Goal: Task Accomplishment & Management: Manage account settings

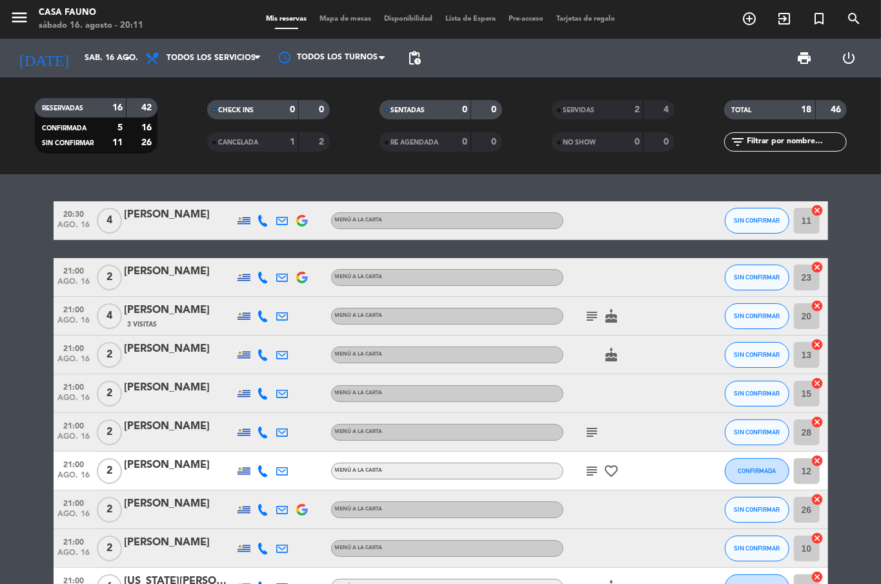
click at [10, 349] on bookings-row "20:30 [DATE] 4 [PERSON_NAME] MENÚ A LA CARTA SIN CONFIRMAR 11 cancel 21:00 [DAT…" at bounding box center [440, 547] width 881 height 692
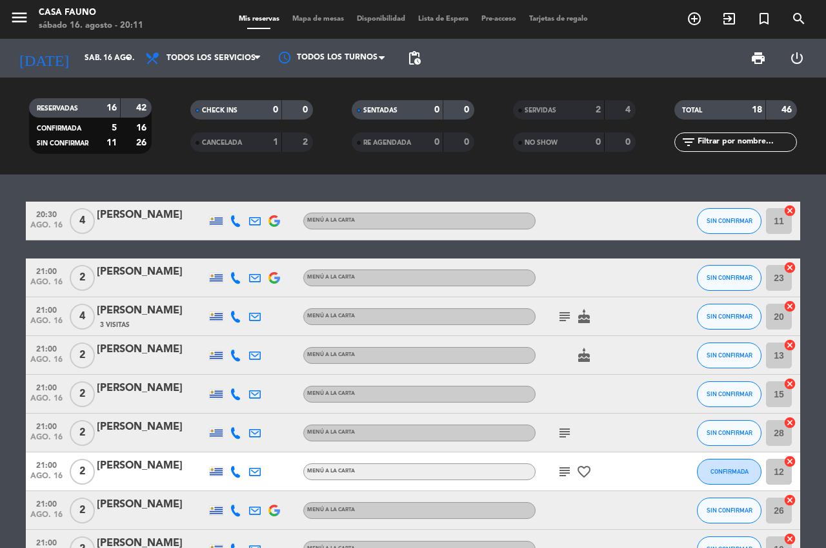
click at [28, 360] on div "21:00 [DATE]" at bounding box center [46, 355] width 41 height 38
click at [28, 408] on div "21:00 [DATE]" at bounding box center [46, 394] width 41 height 38
click at [597, 221] on div at bounding box center [594, 220] width 116 height 38
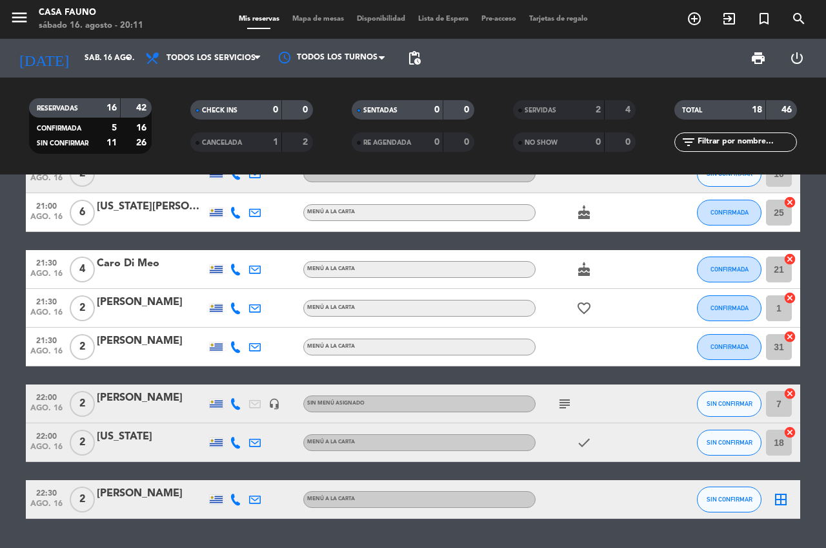
scroll to position [375, 0]
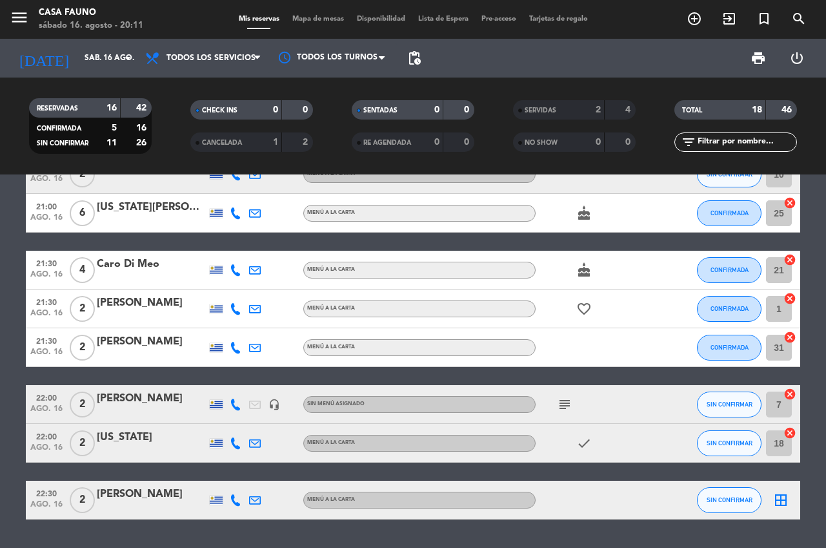
click at [562, 404] on icon "subject" at bounding box center [564, 403] width 15 height 15
click at [602, 495] on div at bounding box center [594, 499] width 116 height 38
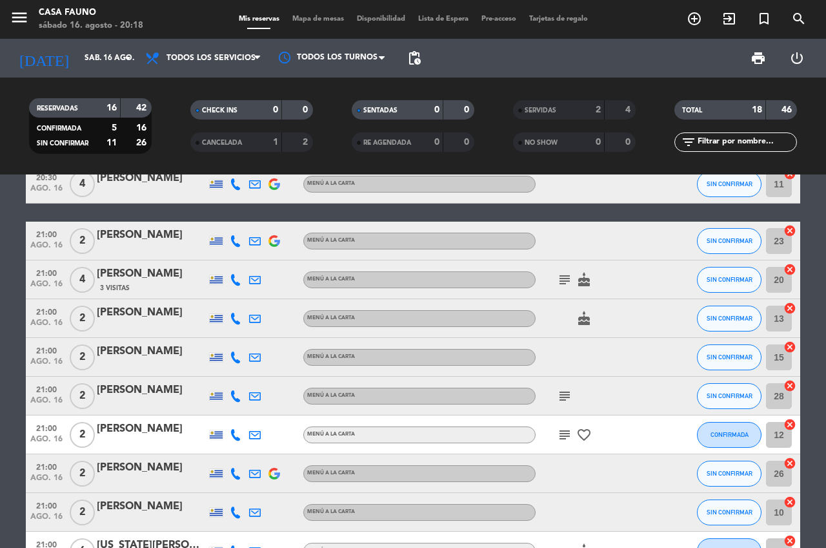
scroll to position [0, 0]
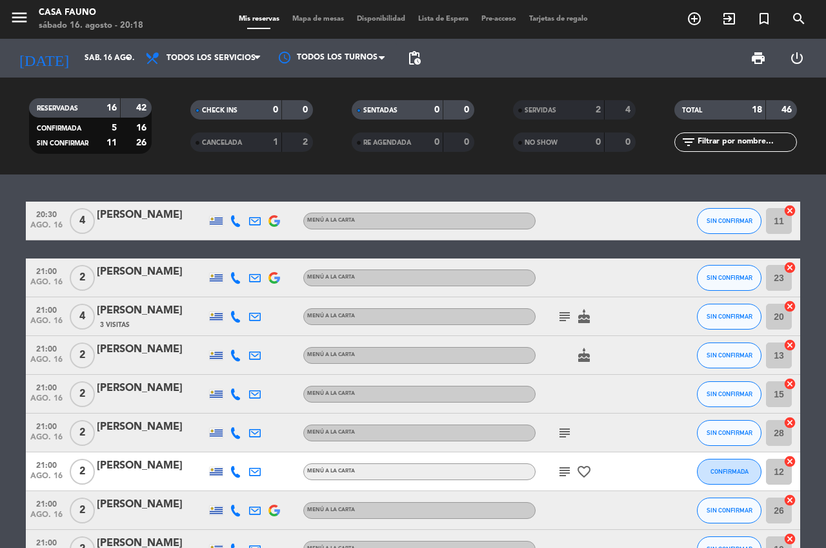
click at [59, 343] on span "21:00" at bounding box center [46, 347] width 32 height 15
click at [59, 298] on div "21:00 [DATE]" at bounding box center [46, 316] width 41 height 38
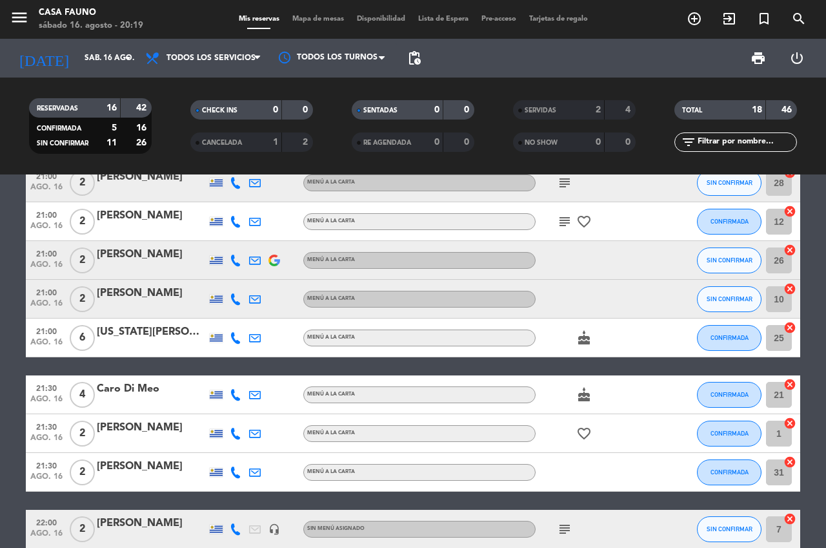
scroll to position [249, 0]
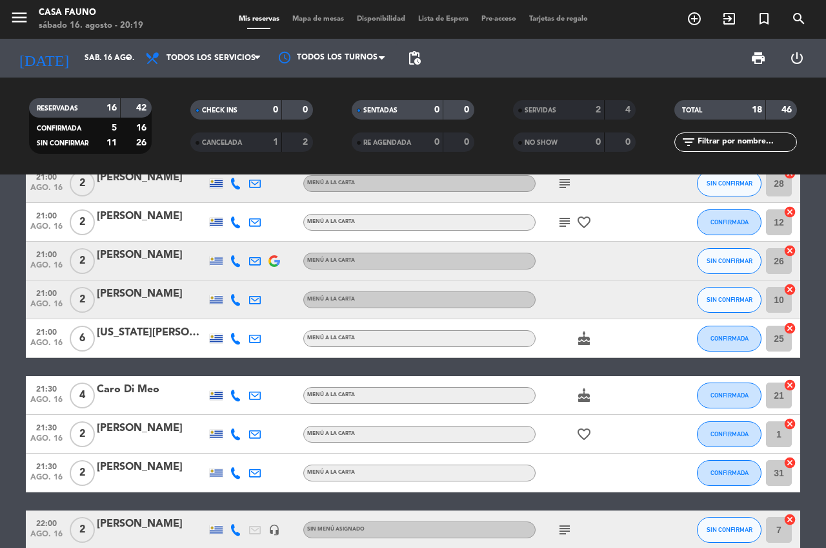
click at [560, 220] on icon "subject" at bounding box center [564, 221] width 15 height 15
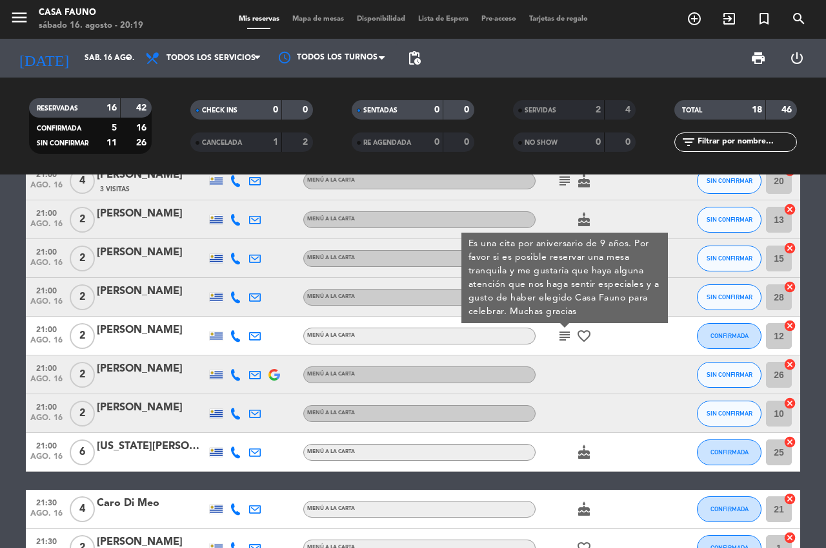
scroll to position [134, 0]
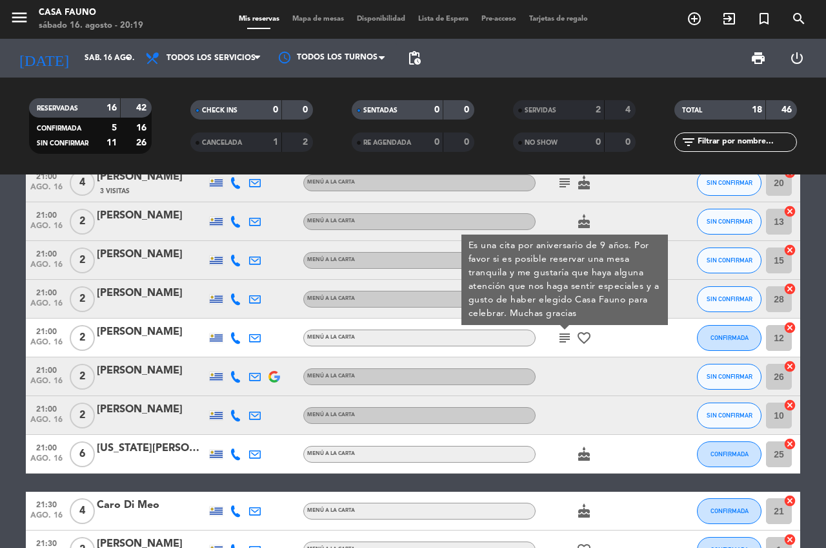
click at [564, 334] on icon "subject" at bounding box center [564, 337] width 15 height 15
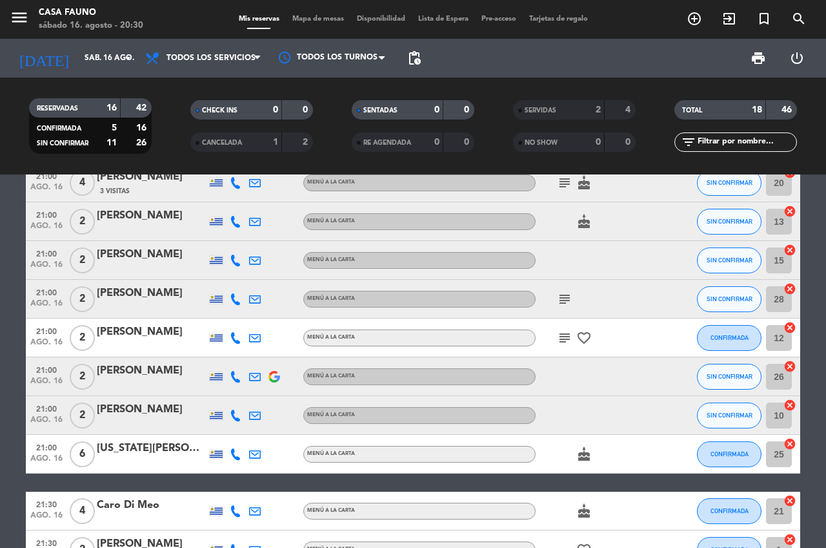
scroll to position [0, 0]
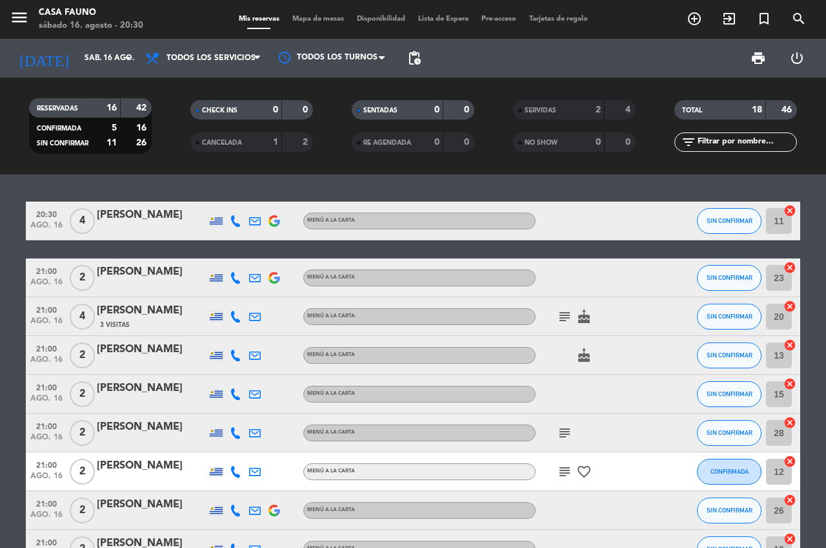
click at [166, 444] on div at bounding box center [152, 441] width 110 height 10
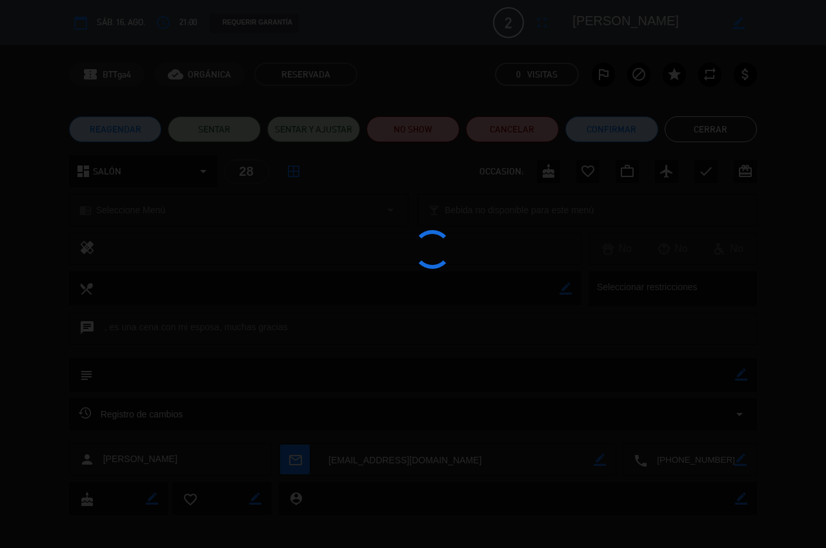
scroll to position [97, 0]
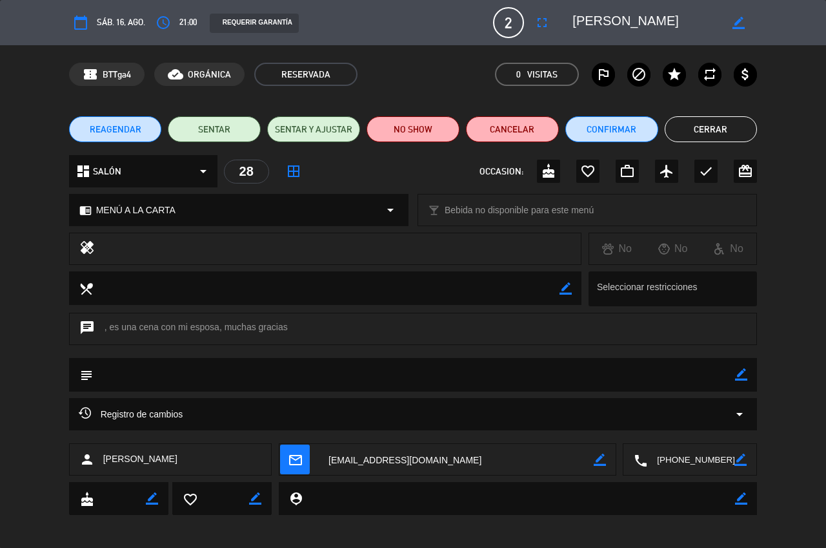
click at [712, 130] on button "Cerrar" at bounding box center [711, 129] width 93 height 26
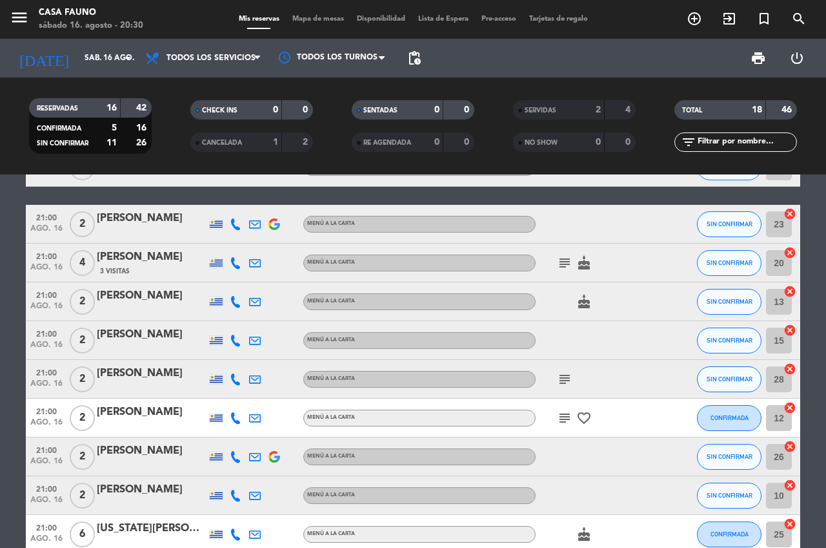
scroll to position [59, 0]
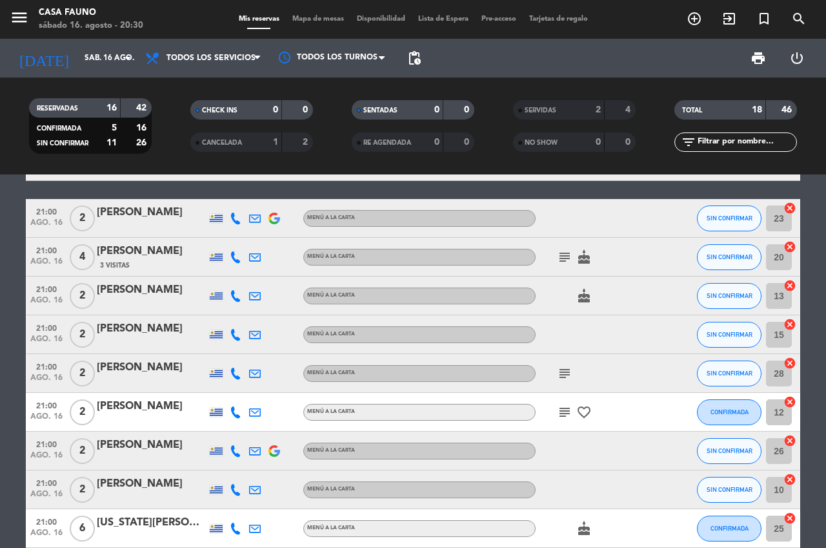
click at [563, 370] on icon "subject" at bounding box center [564, 372] width 15 height 15
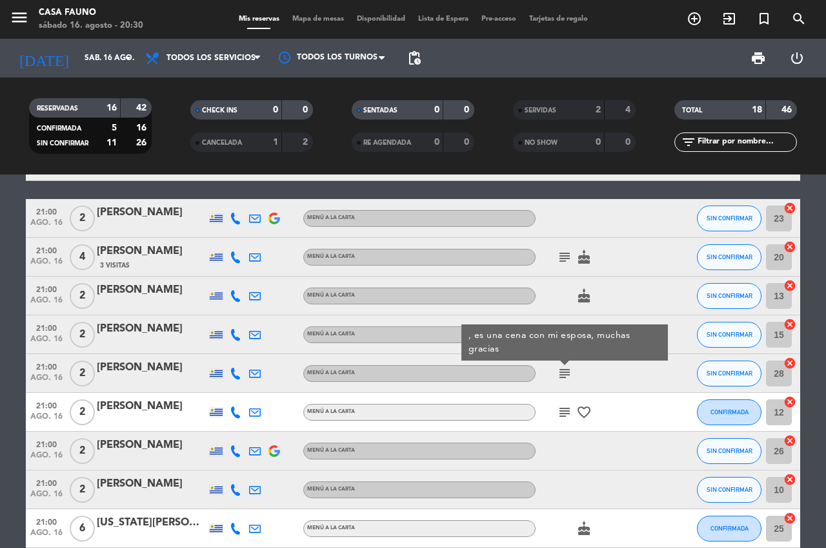
click at [559, 372] on icon "subject" at bounding box center [564, 372] width 15 height 15
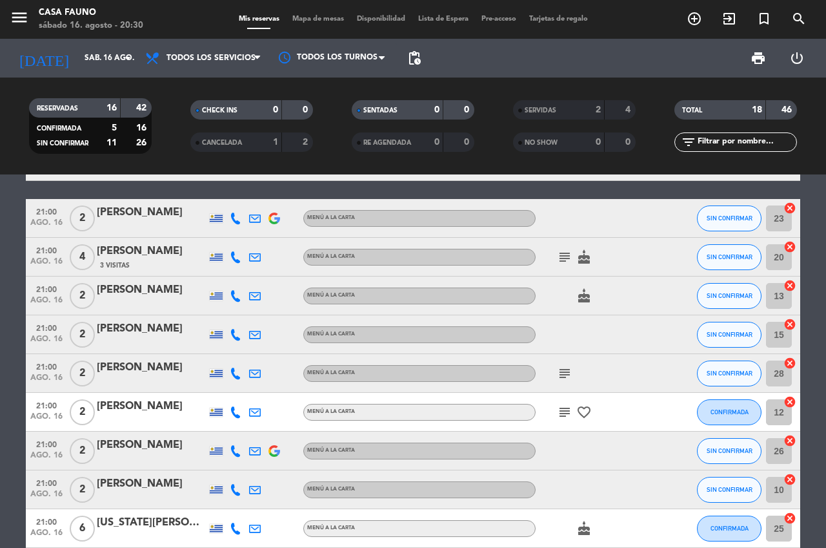
click at [424, 520] on div "MENÚ A LA CARTA" at bounding box center [419, 528] width 232 height 17
click at [726, 369] on span "SIN CONFIRMAR" at bounding box center [730, 372] width 46 height 7
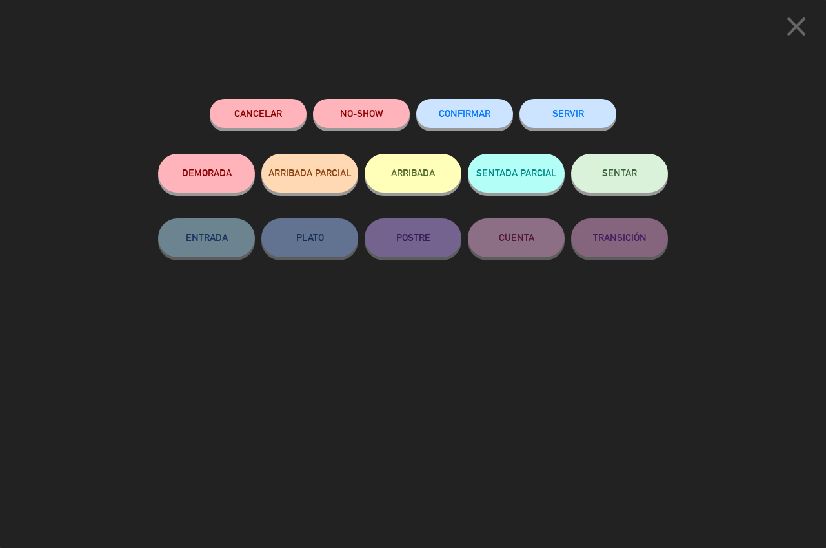
click at [572, 117] on button "SERVIR" at bounding box center [568, 113] width 97 height 29
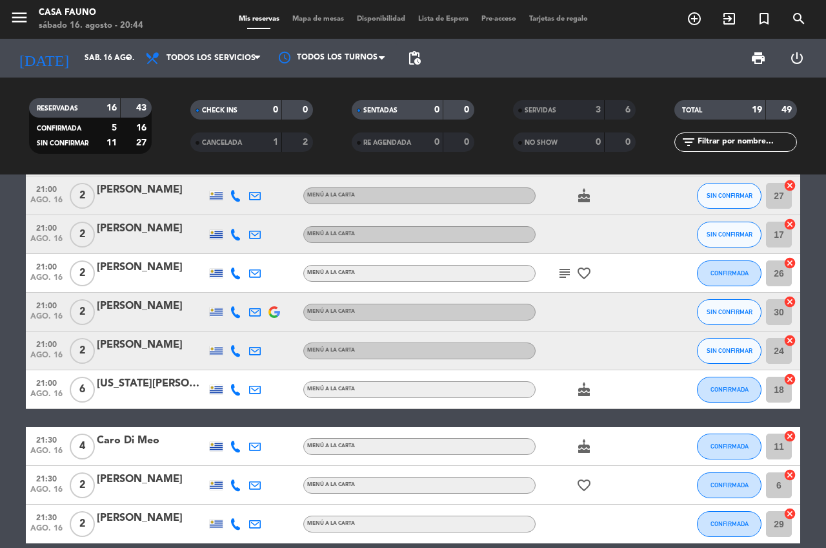
scroll to position [0, 0]
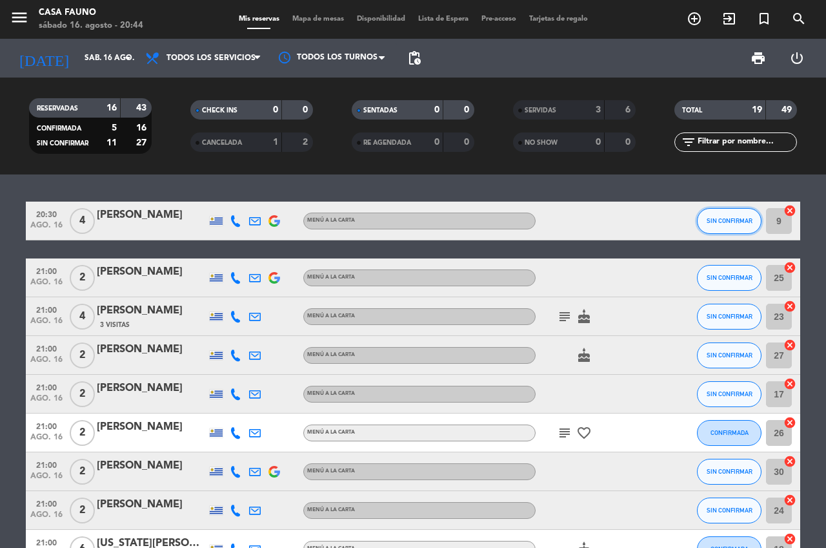
click at [721, 218] on span "SIN CONFIRMAR" at bounding box center [730, 220] width 46 height 7
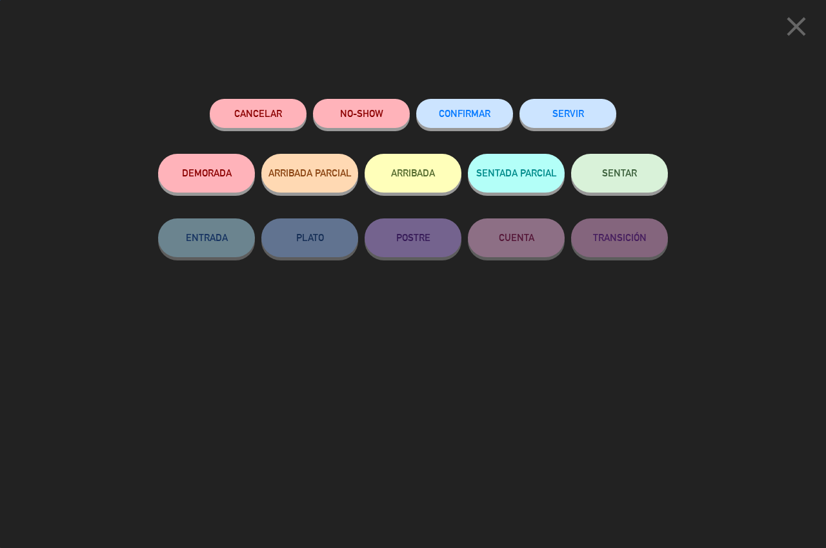
click at [575, 113] on button "SERVIR" at bounding box center [568, 113] width 97 height 29
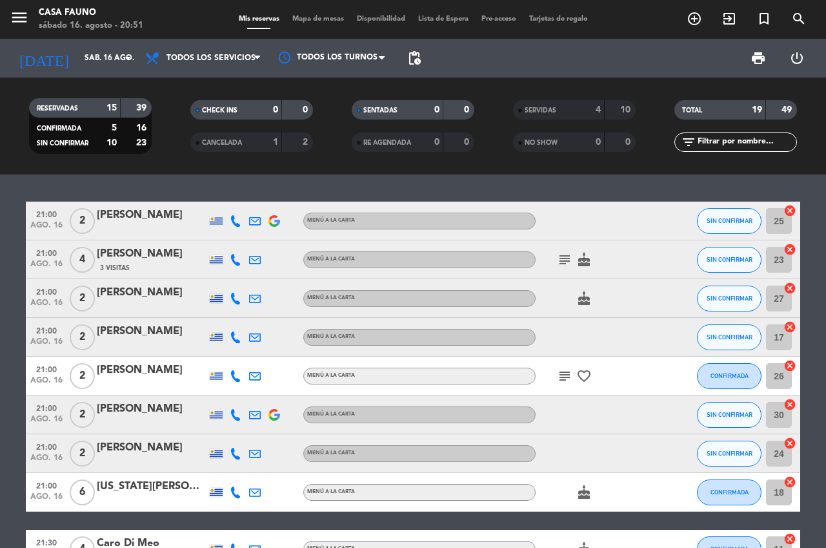
click at [559, 263] on icon "subject" at bounding box center [564, 259] width 15 height 15
click at [717, 258] on span "SIN CONFIRMAR" at bounding box center [730, 259] width 46 height 7
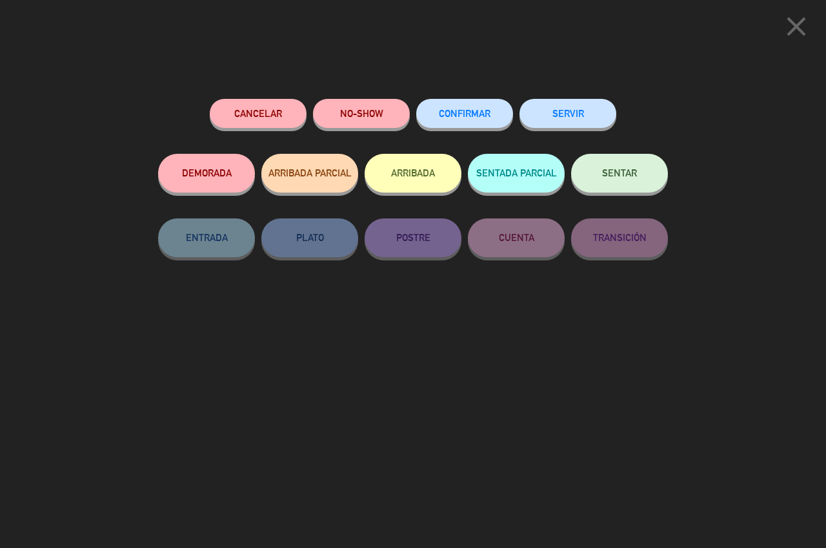
click at [586, 104] on button "SERVIR" at bounding box center [568, 113] width 97 height 29
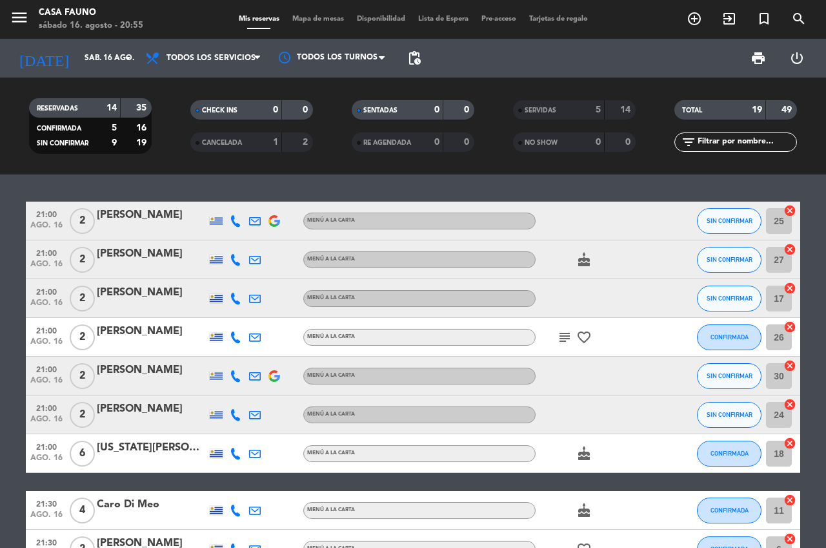
click at [570, 118] on div "SERVIDAS 5 14" at bounding box center [574, 109] width 123 height 19
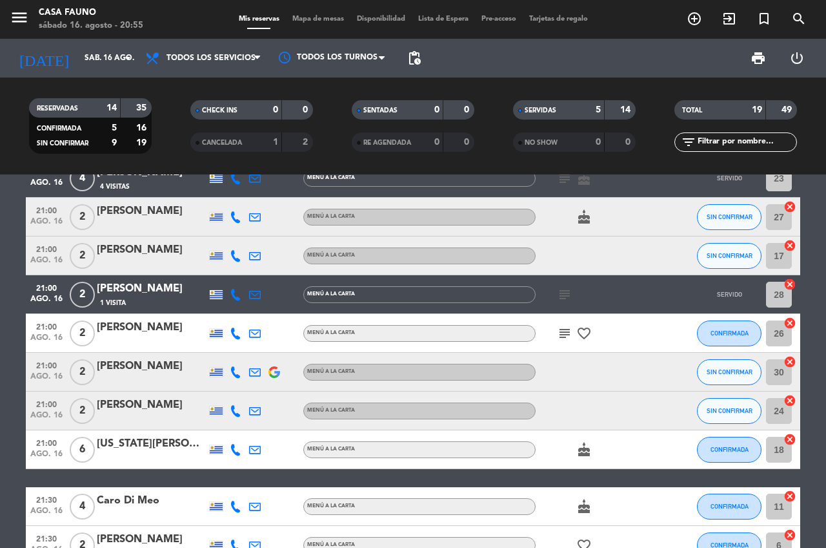
scroll to position [253, 0]
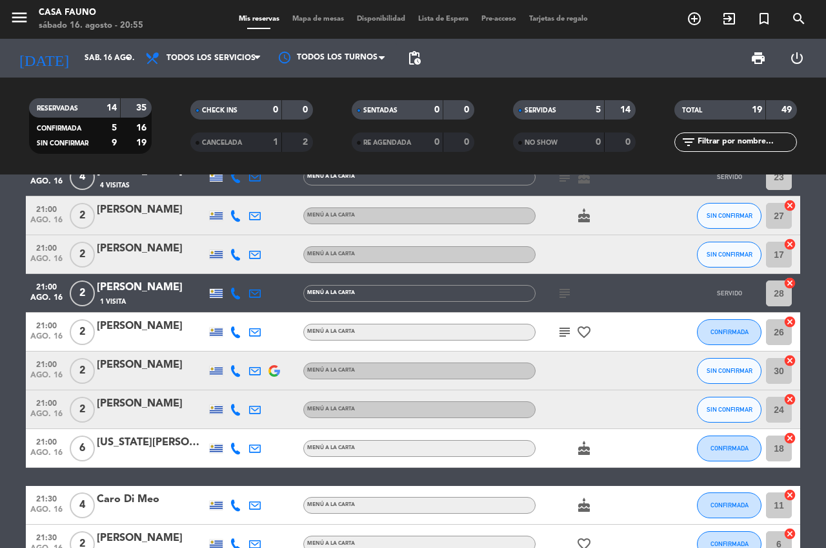
click at [568, 286] on icon "subject" at bounding box center [564, 292] width 15 height 15
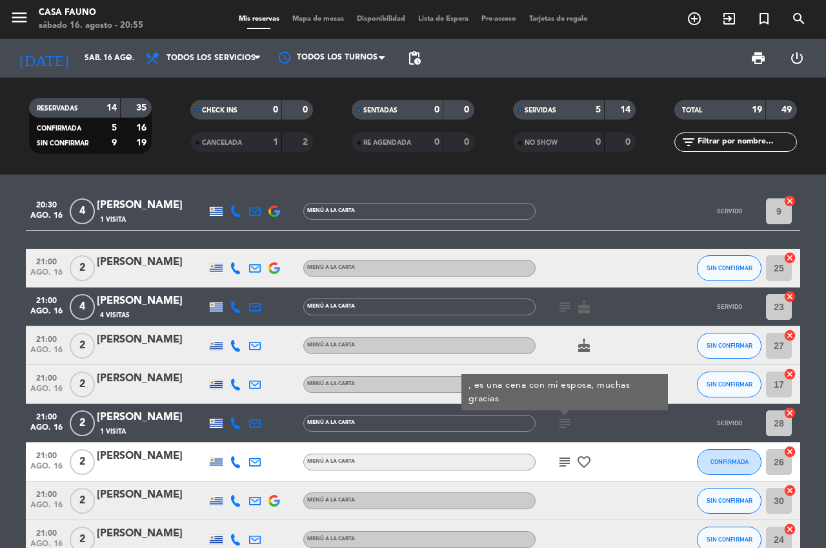
scroll to position [133, 0]
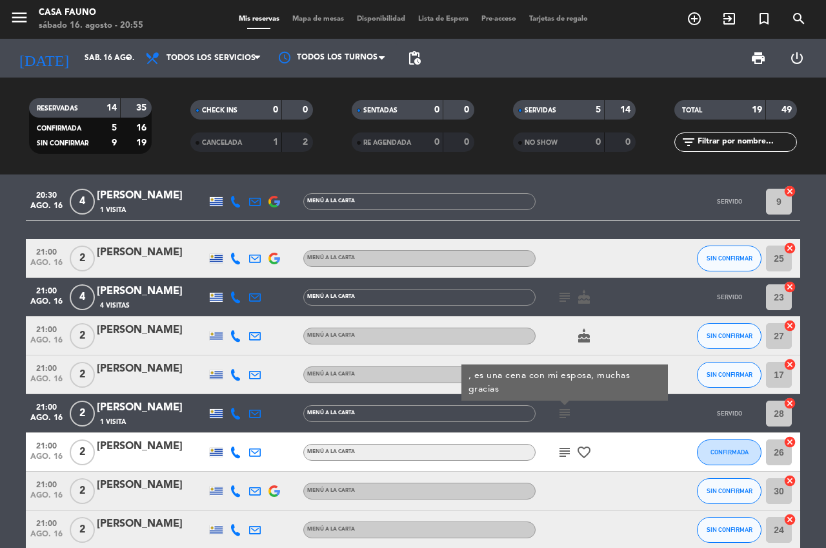
click at [672, 372] on div at bounding box center [669, 374] width 35 height 38
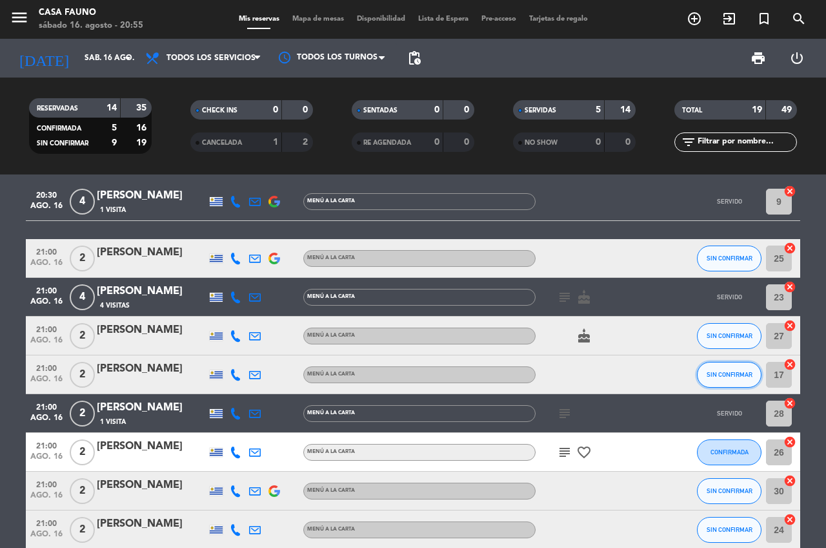
click at [724, 376] on span "SIN CONFIRMAR" at bounding box center [730, 374] width 46 height 7
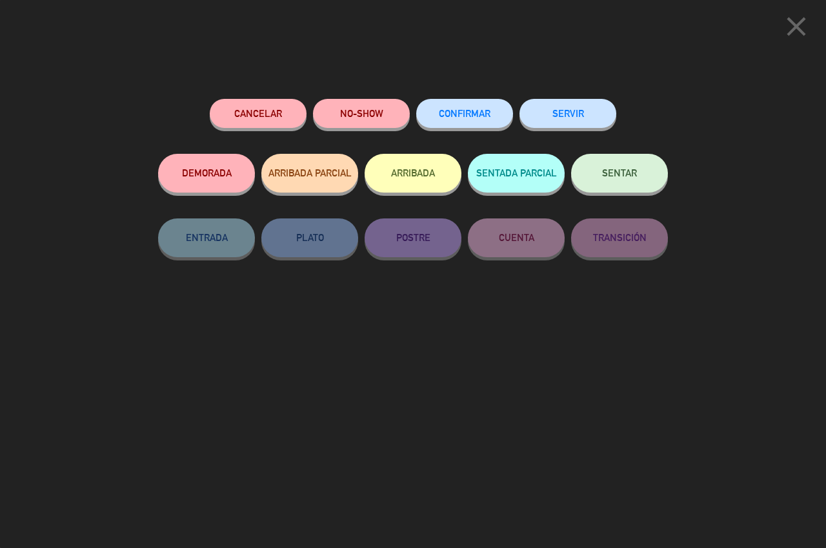
click at [560, 107] on button "SERVIR" at bounding box center [568, 113] width 97 height 29
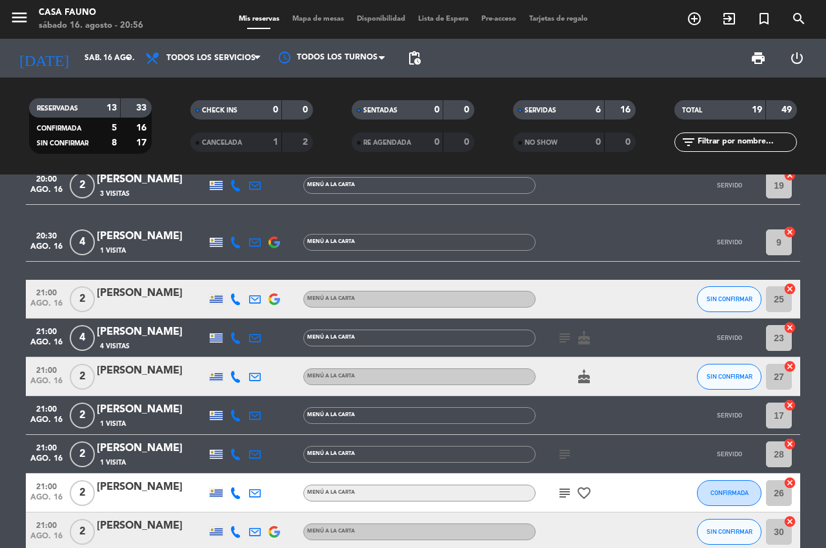
scroll to position [101, 0]
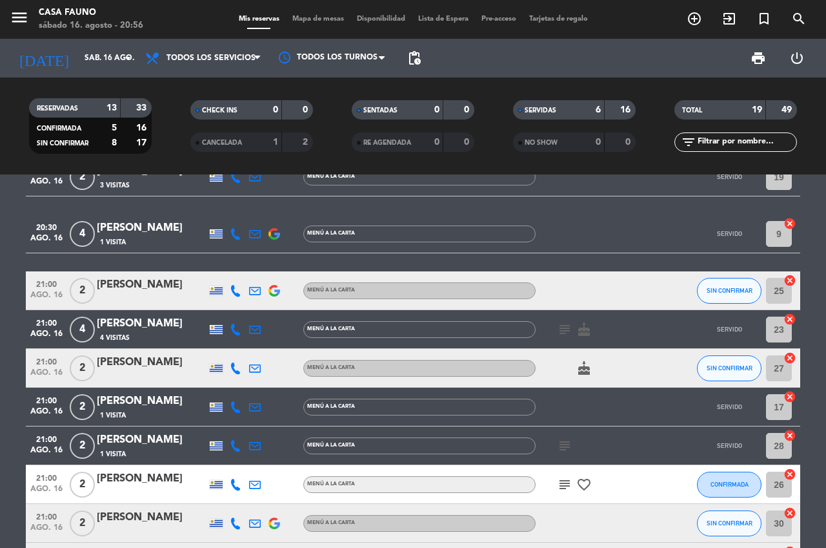
click at [569, 446] on icon "subject" at bounding box center [564, 445] width 15 height 15
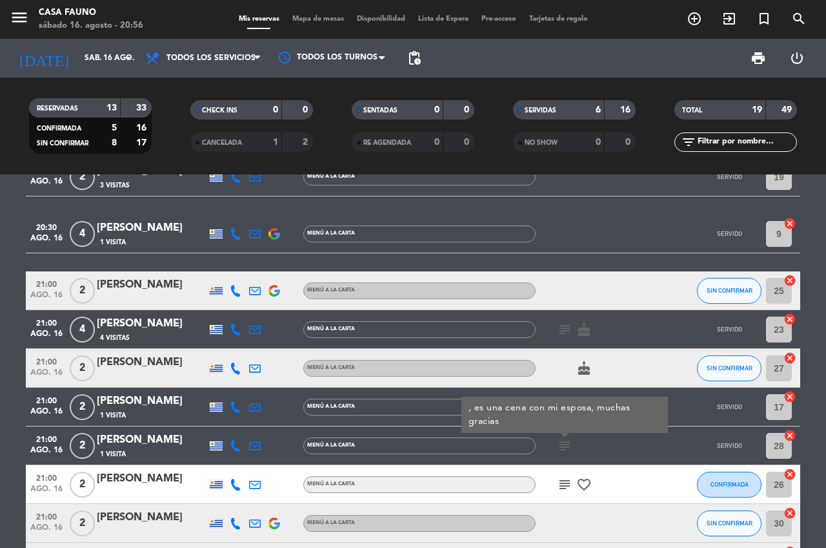
click at [143, 436] on div "[PERSON_NAME]" at bounding box center [152, 439] width 110 height 17
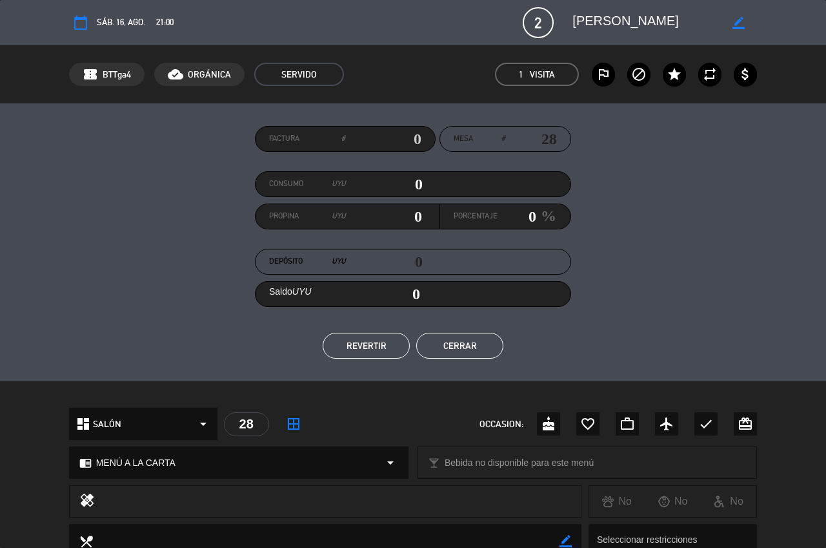
click at [375, 352] on button "REVERTIR" at bounding box center [366, 346] width 87 height 26
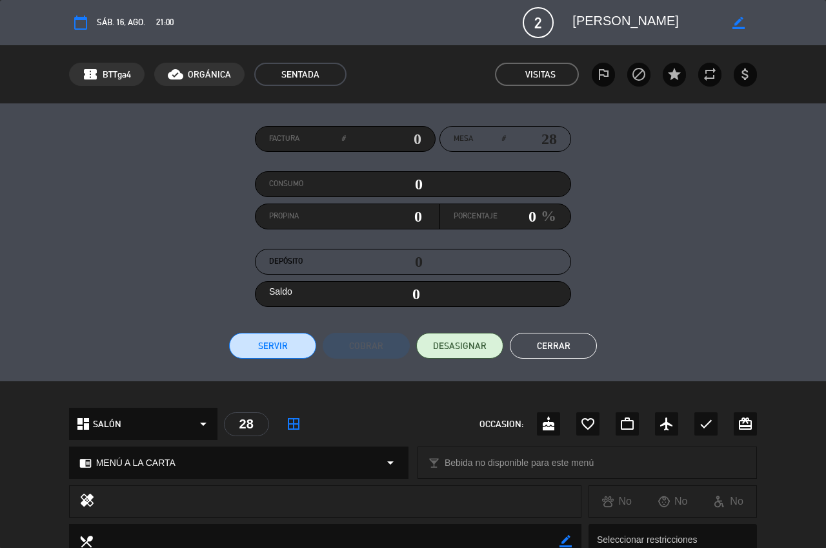
click at [547, 347] on button "Cerrar" at bounding box center [553, 346] width 87 height 26
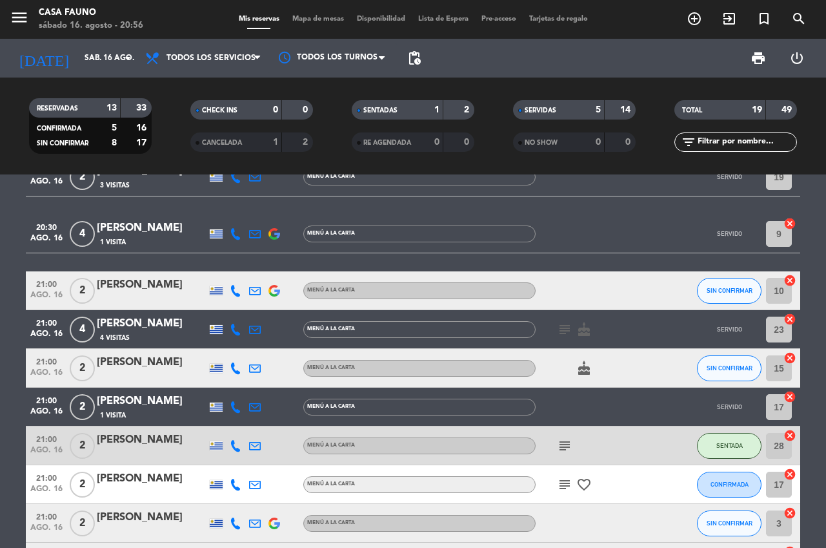
click at [566, 108] on div "SERVIDAS" at bounding box center [546, 110] width 59 height 15
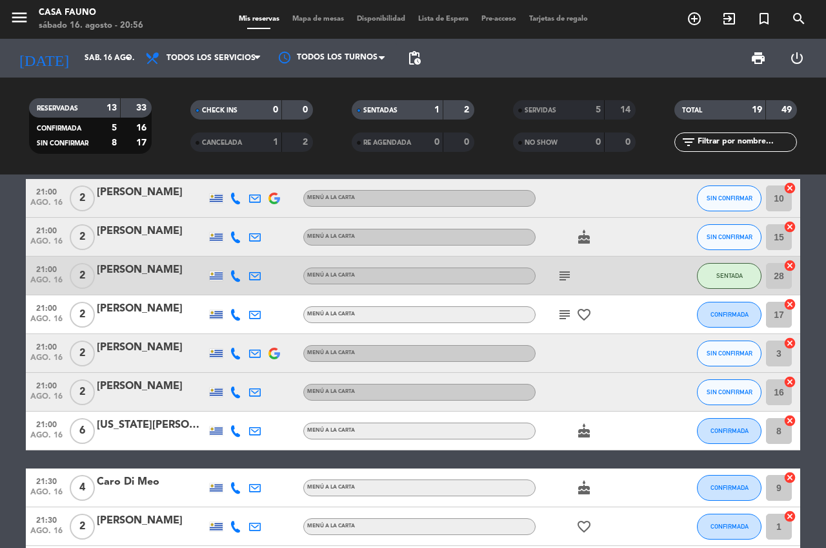
scroll to position [0, 0]
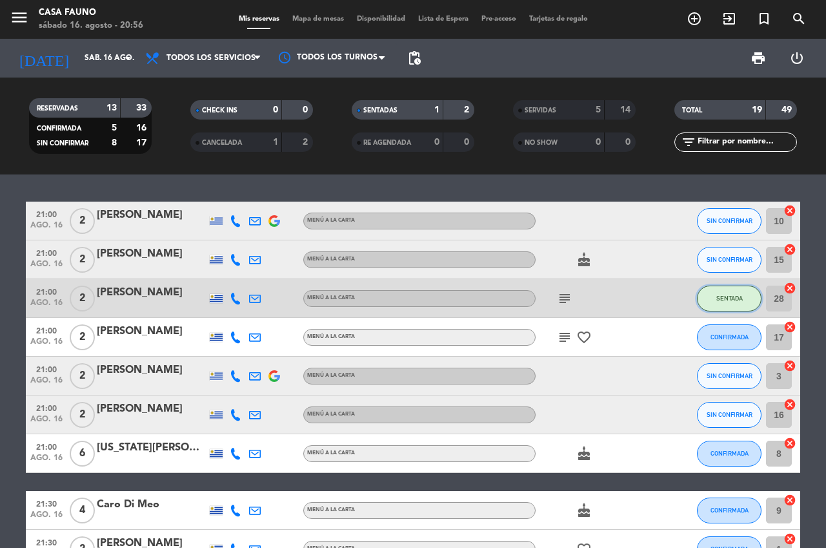
click at [727, 298] on span "SENTADA" at bounding box center [730, 297] width 26 height 7
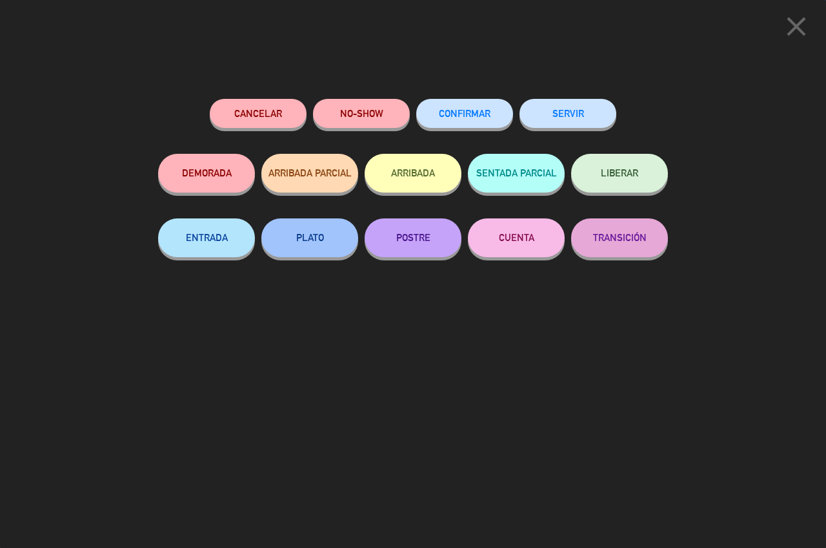
click at [369, 111] on button "NO-SHOW" at bounding box center [361, 113] width 97 height 29
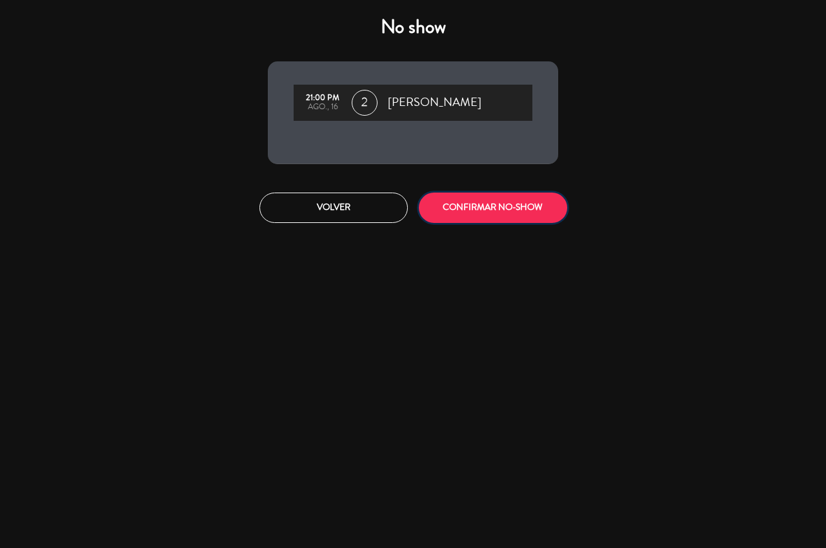
click at [512, 202] on button "CONFIRMAR NO-SHOW" at bounding box center [493, 207] width 149 height 30
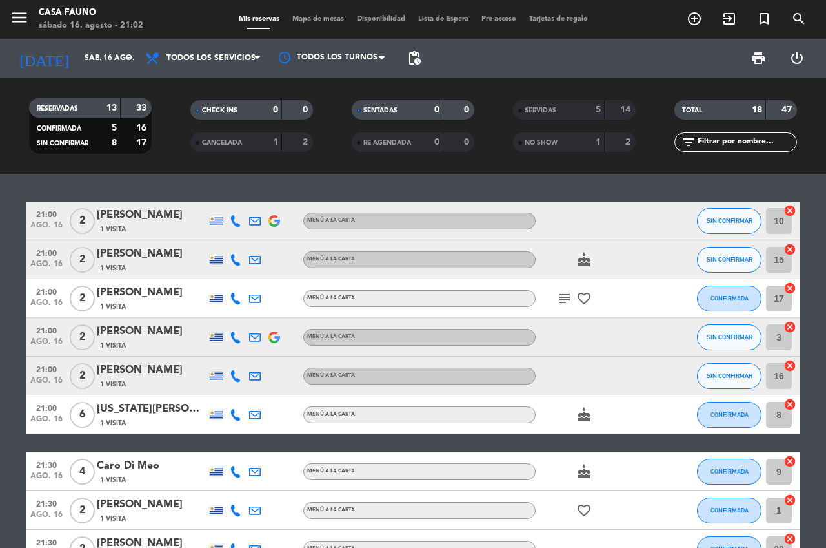
click at [570, 302] on icon "subject" at bounding box center [564, 298] width 15 height 15
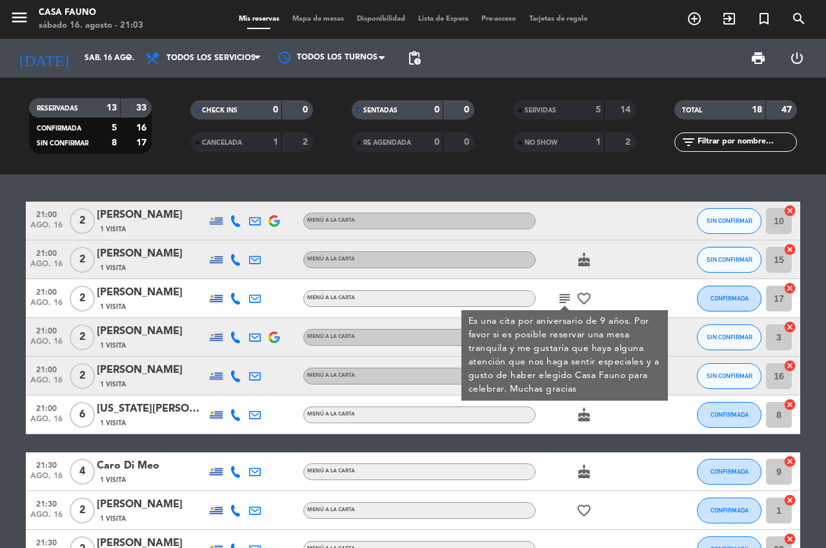
click at [620, 221] on div at bounding box center [594, 220] width 116 height 38
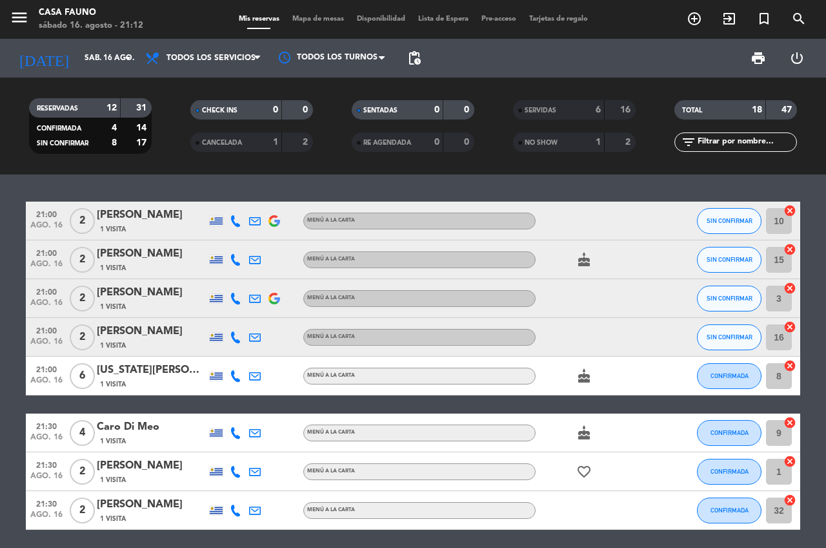
click at [584, 255] on icon "cake" at bounding box center [584, 259] width 15 height 15
click at [732, 256] on span "SIN CONFIRMAR" at bounding box center [730, 259] width 46 height 7
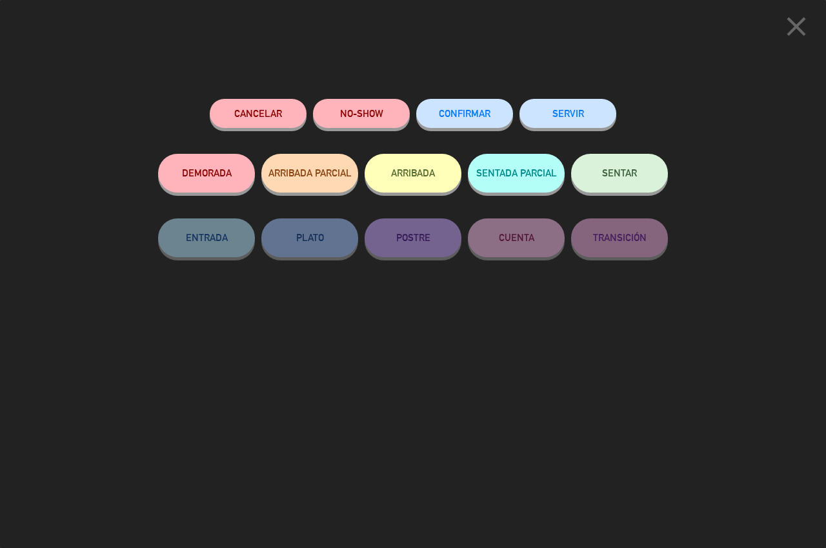
click at [557, 127] on button "SERVIR" at bounding box center [568, 113] width 97 height 29
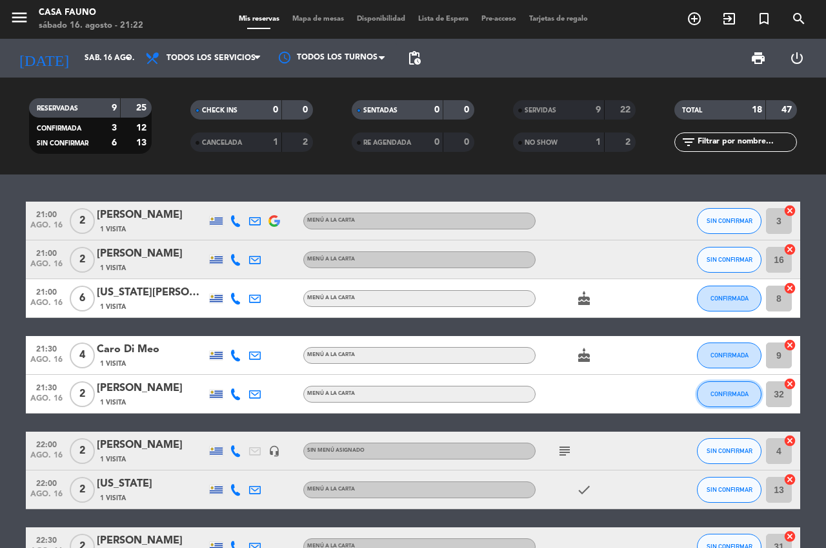
click at [717, 398] on button "CONFIRMADA" at bounding box center [729, 394] width 65 height 26
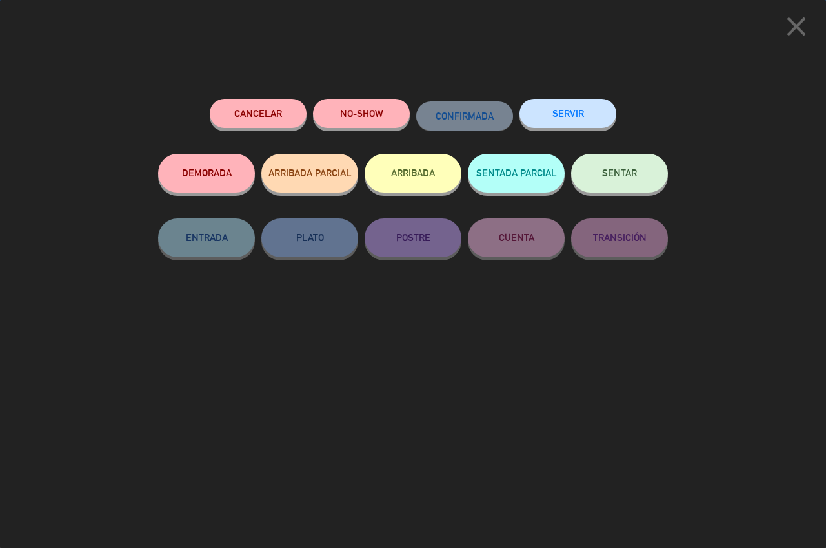
click at [578, 118] on button "SERVIR" at bounding box center [568, 113] width 97 height 29
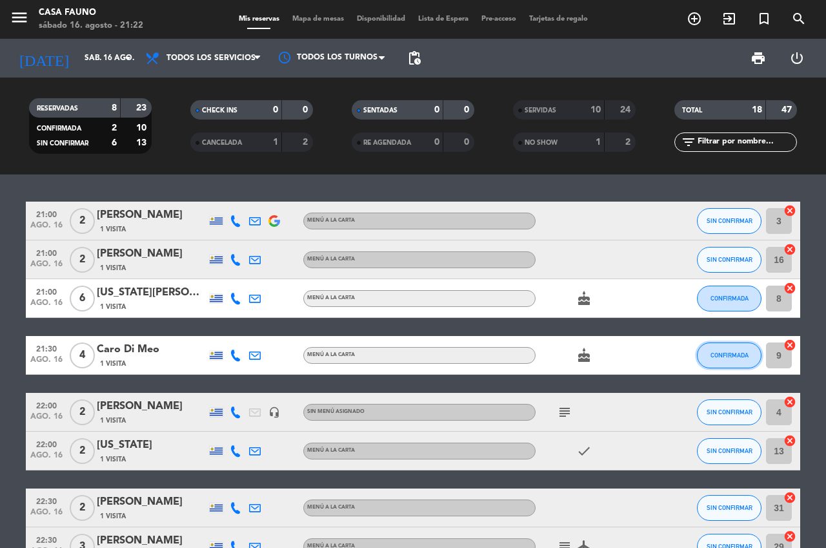
click at [711, 352] on span "CONFIRMADA" at bounding box center [730, 354] width 38 height 7
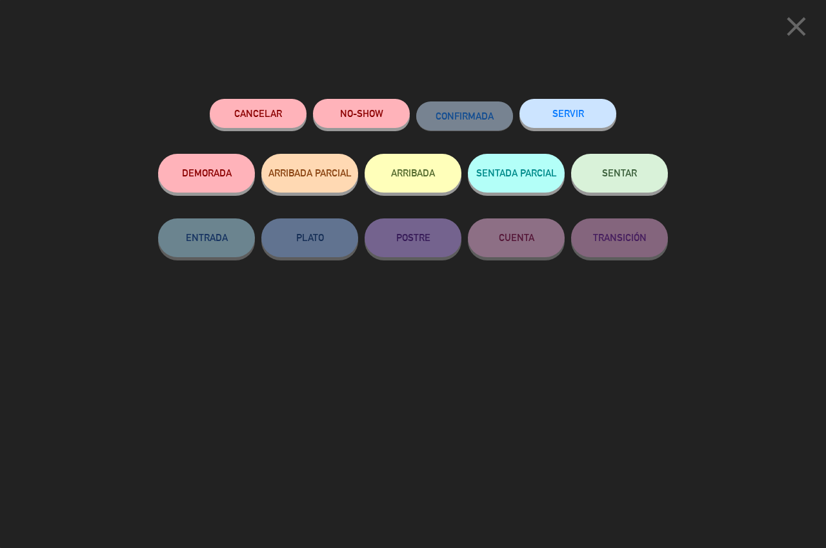
click at [556, 113] on button "SERVIR" at bounding box center [568, 113] width 97 height 29
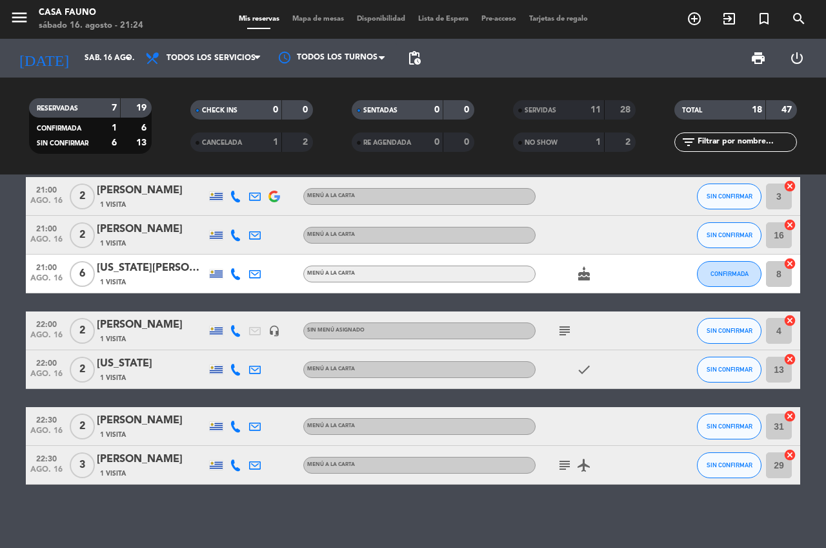
scroll to position [24, 0]
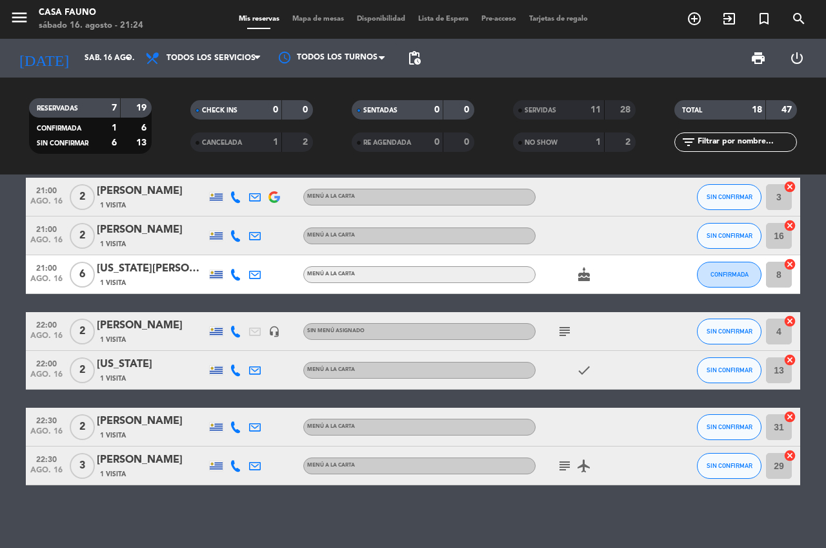
click at [242, 498] on div "21:00 [DATE] 2 [PERSON_NAME] 1 Visita MENÚ A LA CARTA SIN CONFIRMAR 3 cancel 21…" at bounding box center [413, 360] width 826 height 373
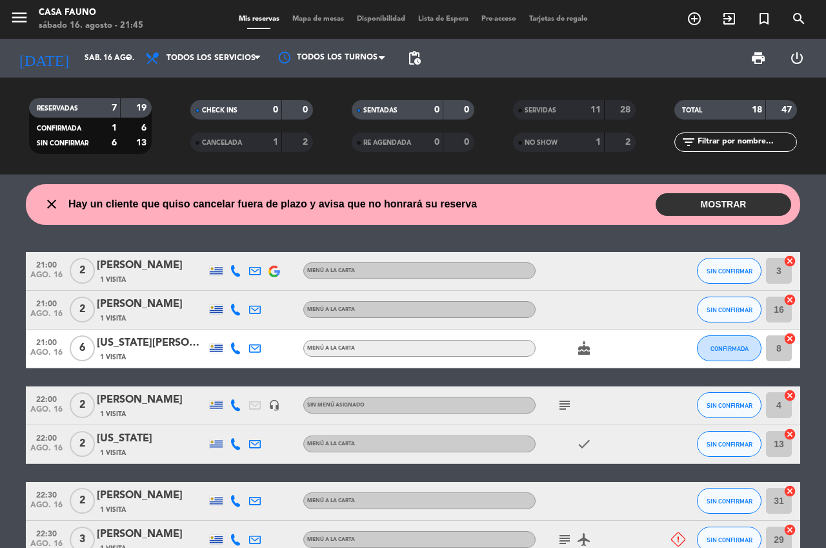
click at [681, 210] on button "MOSTRAR" at bounding box center [724, 204] width 136 height 23
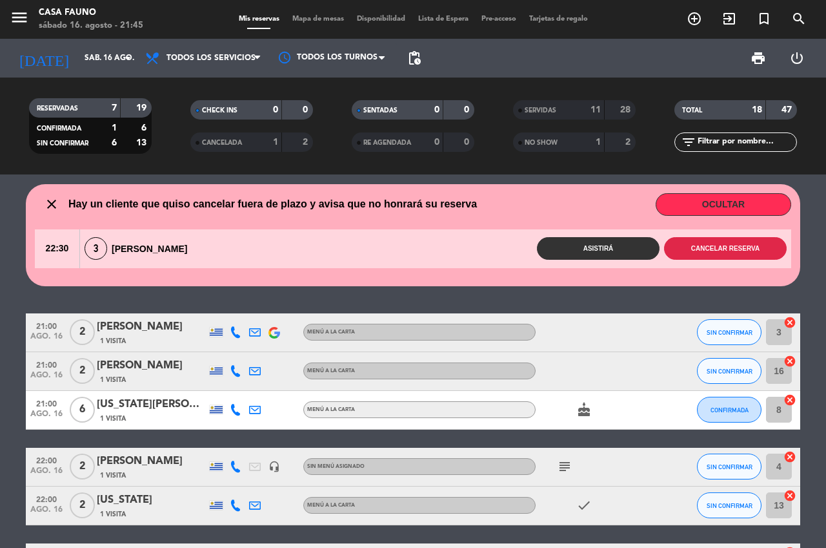
click at [710, 247] on button "Cancelar reserva" at bounding box center [725, 248] width 123 height 23
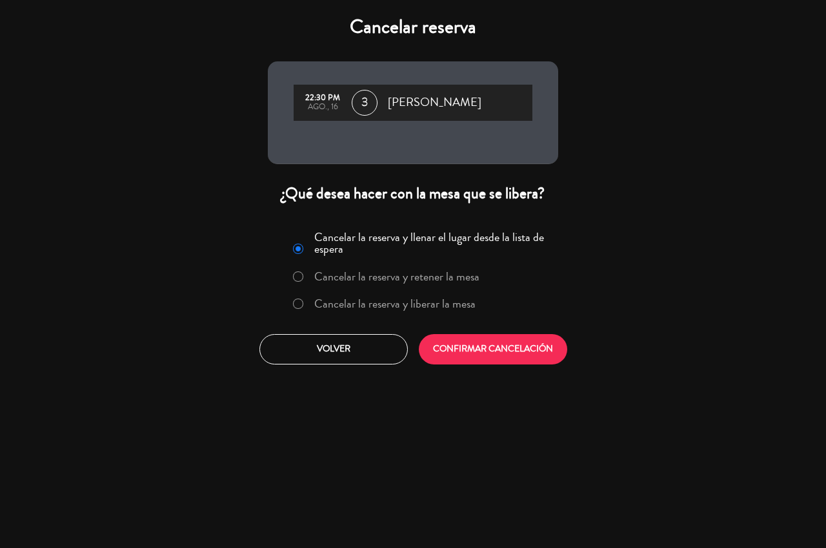
click at [360, 305] on label "Cancelar la reserva y liberar la mesa" at bounding box center [394, 304] width 161 height 12
click at [486, 339] on button "CONFIRMAR CANCELACIÓN" at bounding box center [493, 349] width 149 height 30
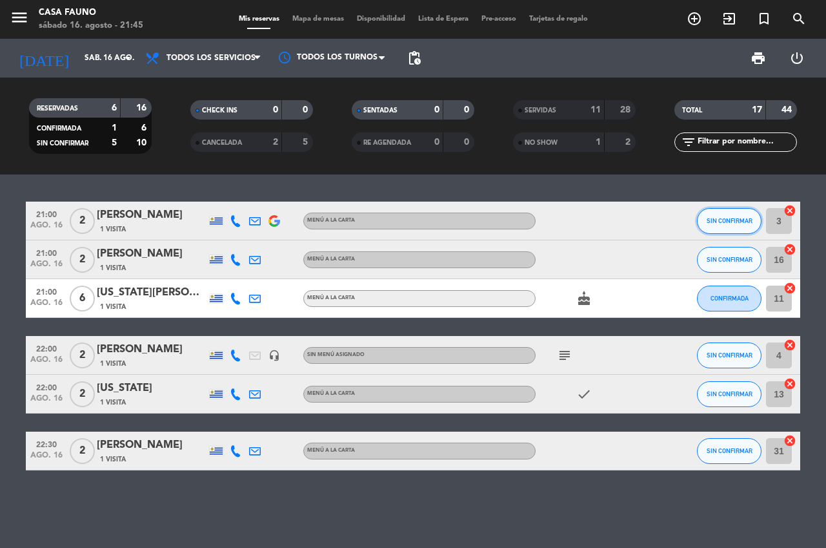
click at [725, 221] on span "SIN CONFIRMAR" at bounding box center [730, 220] width 46 height 7
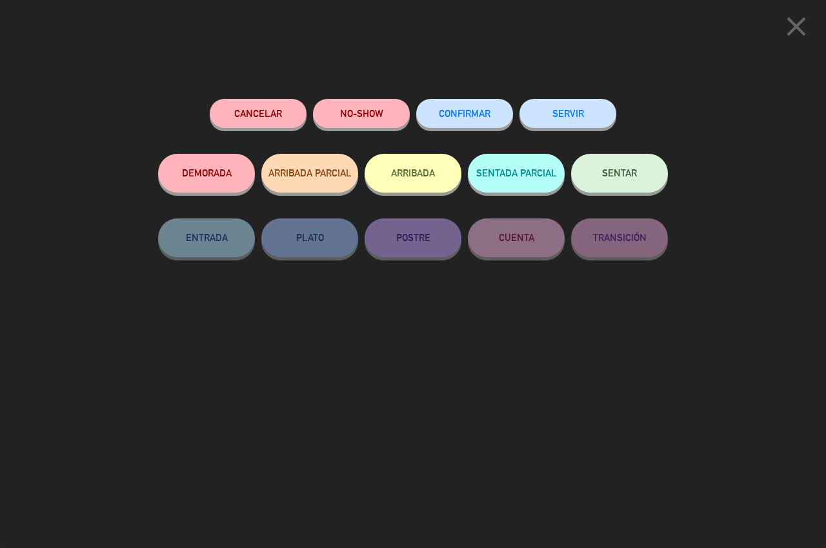
click at [265, 113] on button "Cancelar" at bounding box center [258, 113] width 97 height 29
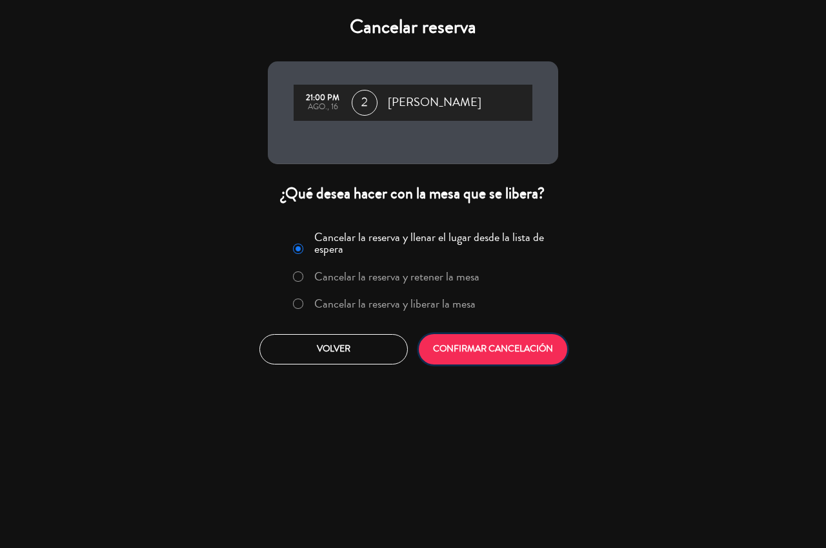
click at [497, 337] on button "CONFIRMAR CANCELACIÓN" at bounding box center [493, 349] width 149 height 30
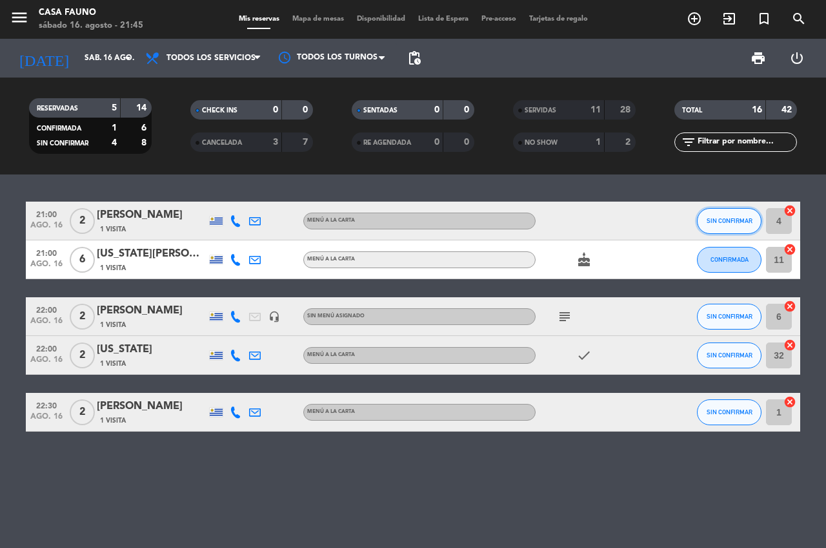
click at [717, 217] on span "SIN CONFIRMAR" at bounding box center [730, 220] width 46 height 7
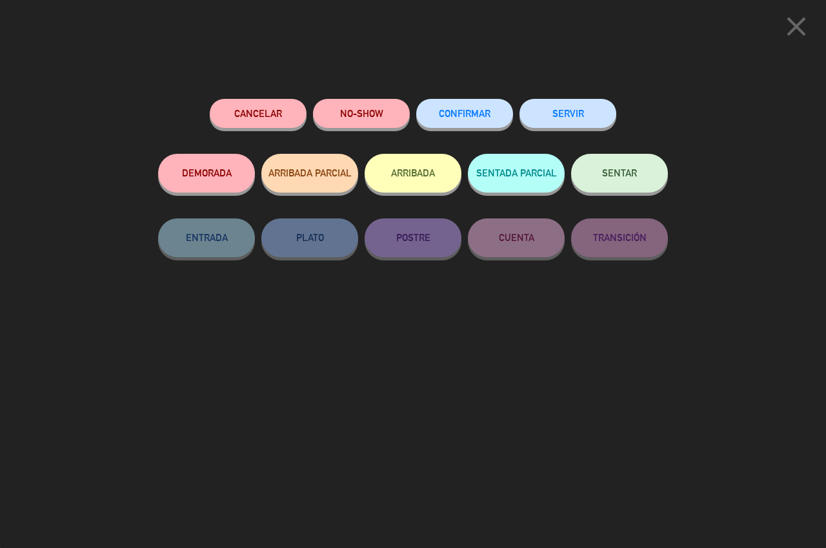
click at [260, 114] on button "Cancelar" at bounding box center [258, 113] width 97 height 29
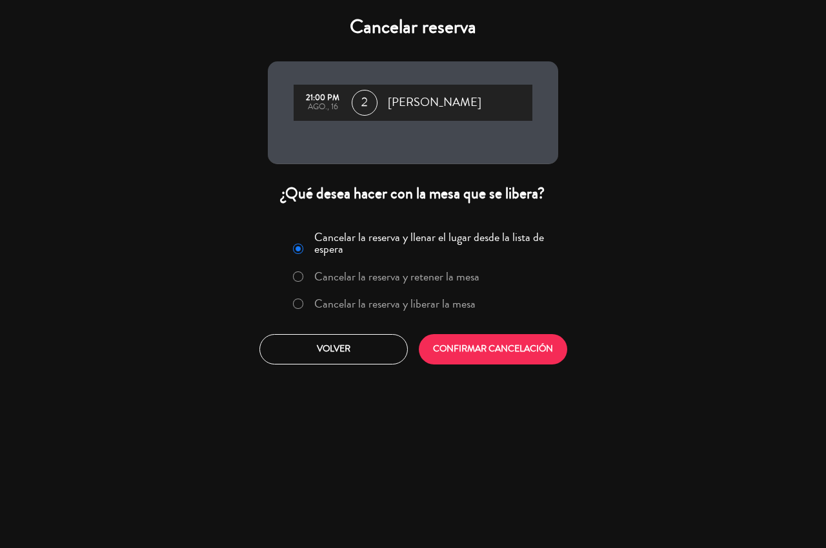
click at [420, 305] on label "Cancelar la reserva y liberar la mesa" at bounding box center [394, 304] width 161 height 12
click at [495, 349] on button "CONFIRMAR CANCELACIÓN" at bounding box center [493, 349] width 149 height 30
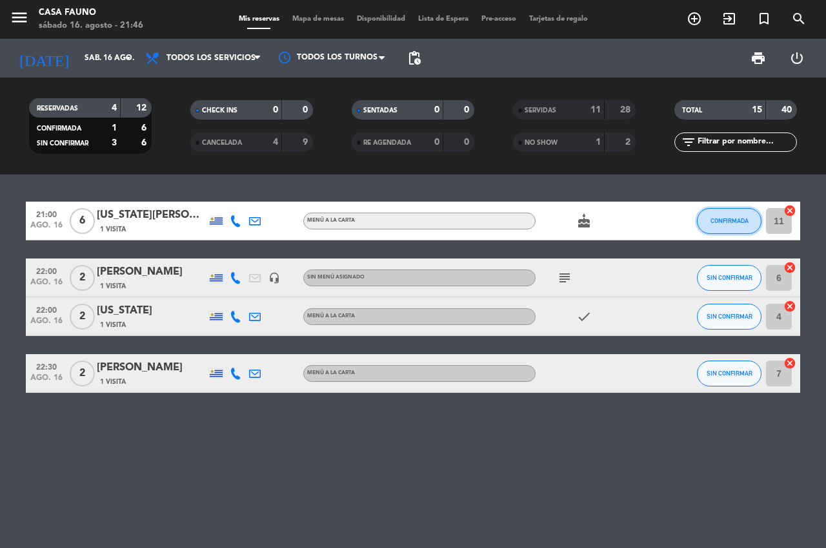
click at [730, 220] on span "CONFIRMADA" at bounding box center [730, 220] width 38 height 7
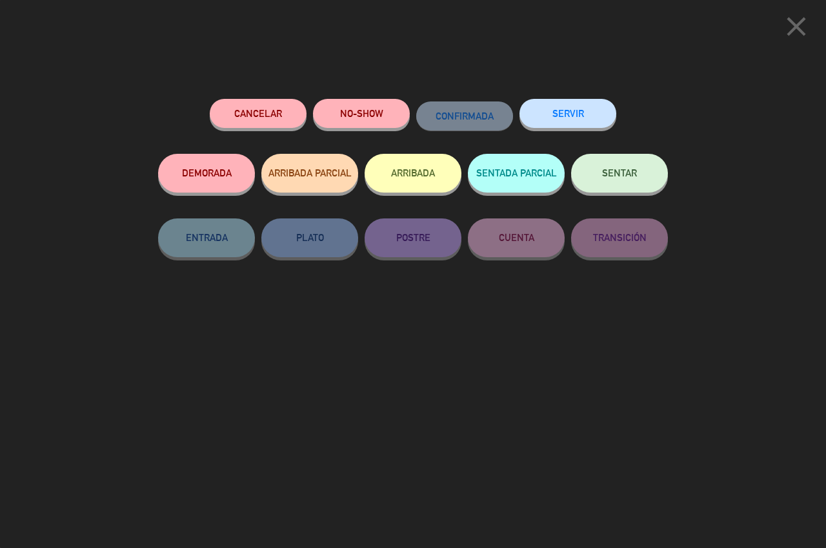
click at [270, 112] on button "Cancelar" at bounding box center [258, 113] width 97 height 29
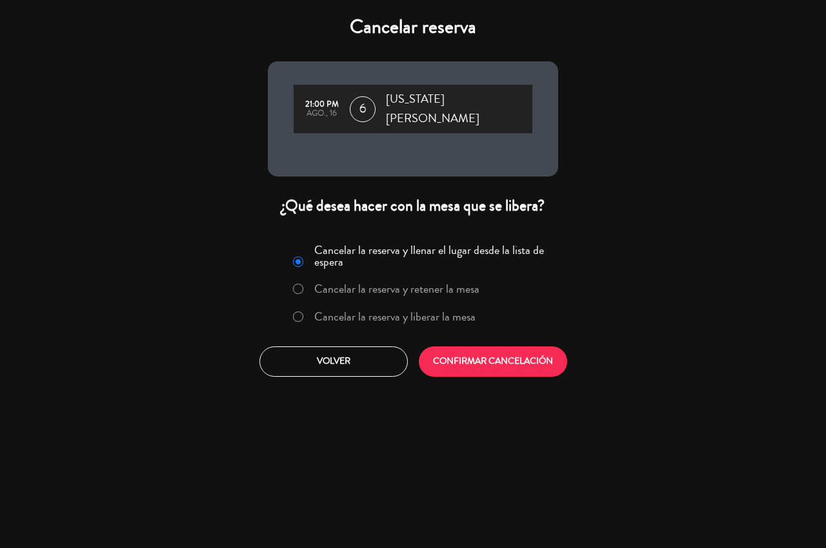
click at [395, 311] on label "Cancelar la reserva y liberar la mesa" at bounding box center [394, 317] width 161 height 12
click at [486, 351] on button "CONFIRMAR CANCELACIÓN" at bounding box center [493, 361] width 149 height 30
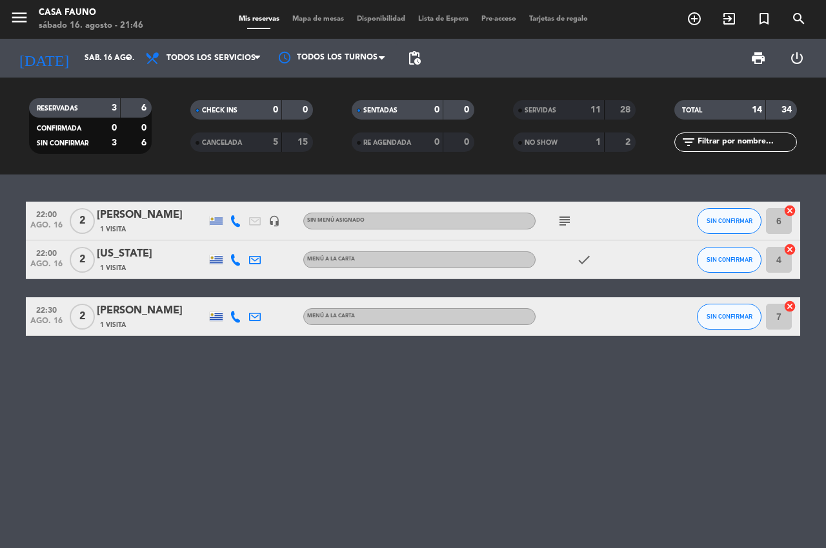
click at [504, 479] on div "22:00 [DATE] 2 [PERSON_NAME] 1 Visita headset_mic Sin menú asignado subject SIN…" at bounding box center [413, 360] width 826 height 373
click at [564, 214] on icon "subject" at bounding box center [564, 220] width 15 height 15
click at [705, 216] on button "SIN CONFIRMAR" at bounding box center [729, 221] width 65 height 26
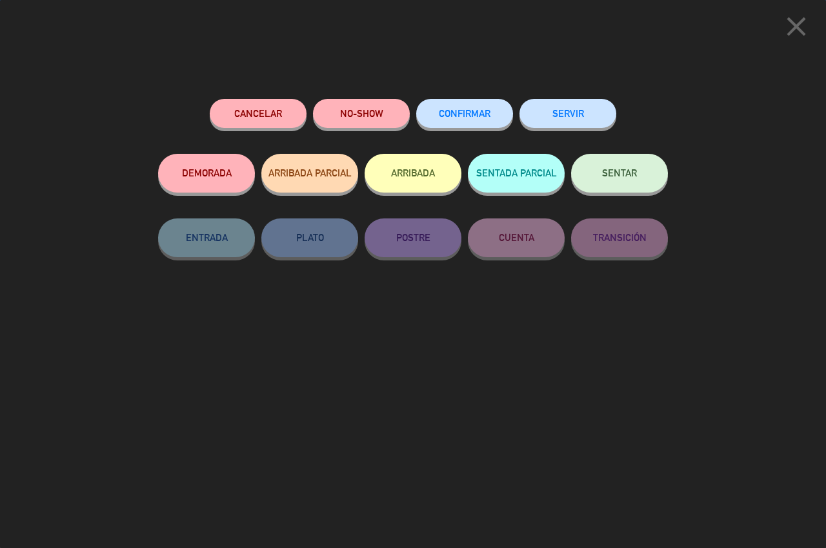
click at [585, 110] on button "SERVIR" at bounding box center [568, 113] width 97 height 29
